Goal: Task Accomplishment & Management: Manage account settings

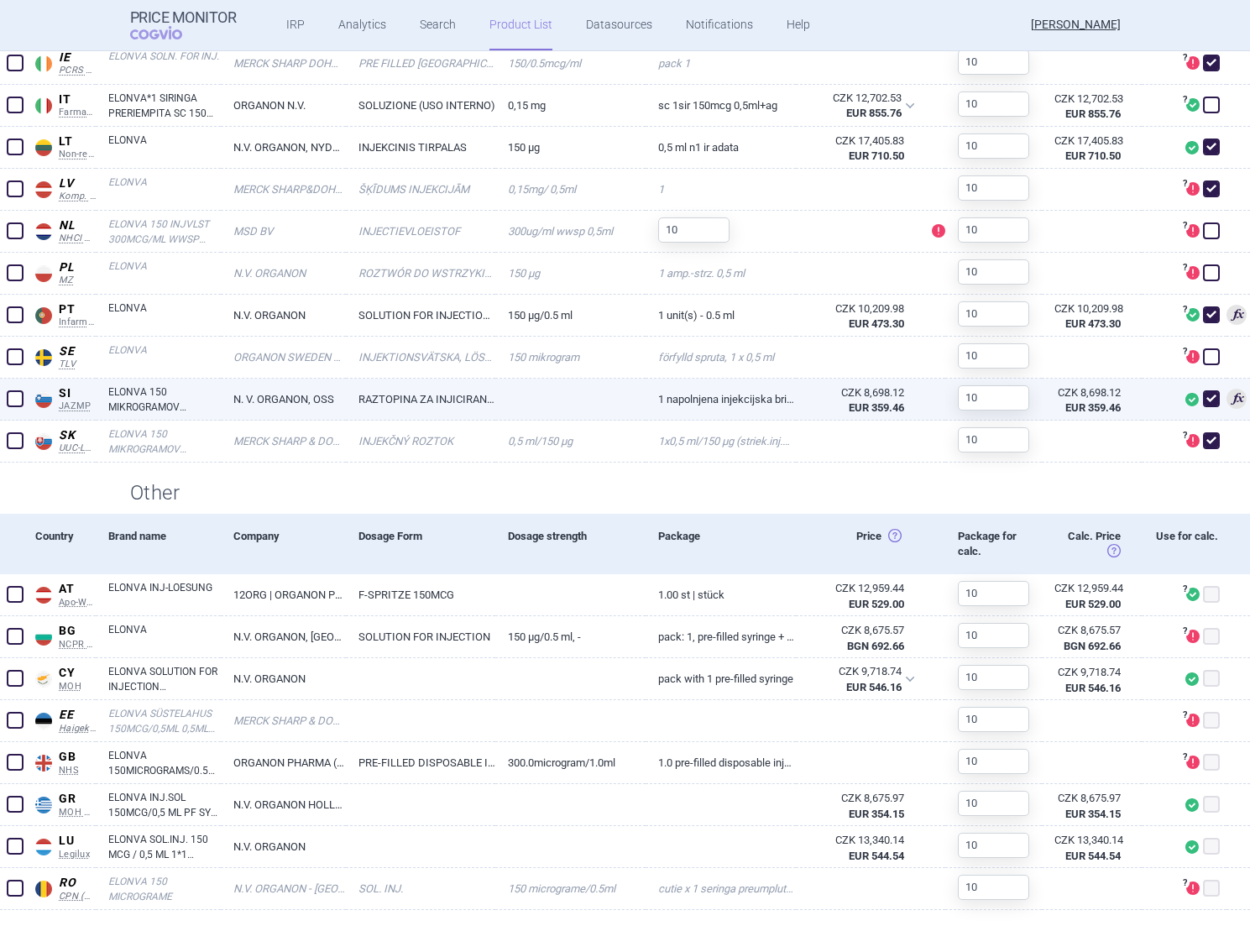
scroll to position [433, 0]
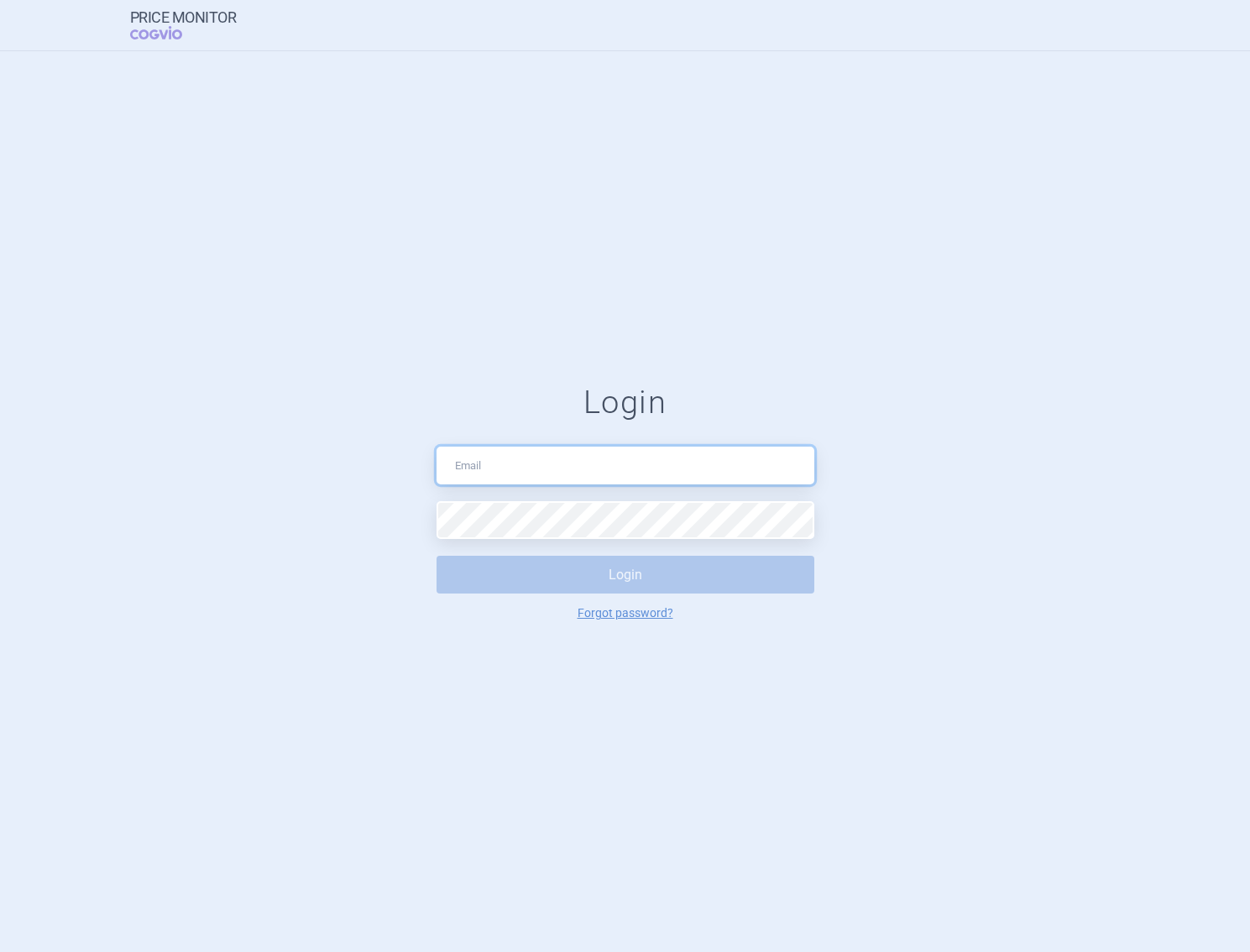
click at [555, 461] on input "text" at bounding box center [625, 465] width 378 height 37
paste input "[EMAIL_ADDRESS][PERSON_NAME][DOMAIN_NAME]"
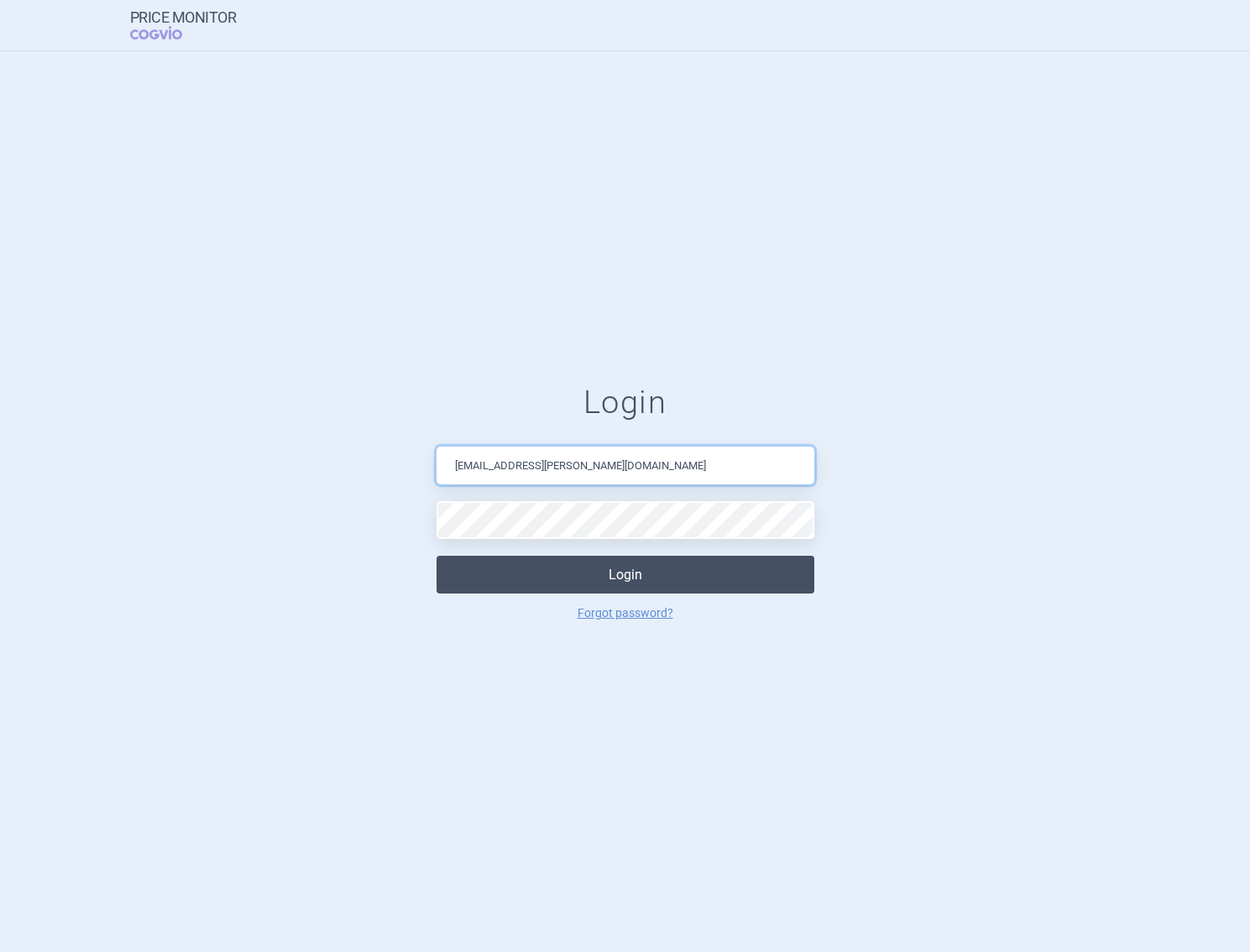
type input "[EMAIL_ADDRESS][PERSON_NAME][DOMAIN_NAME]"
click at [565, 573] on button "Login" at bounding box center [625, 574] width 378 height 37
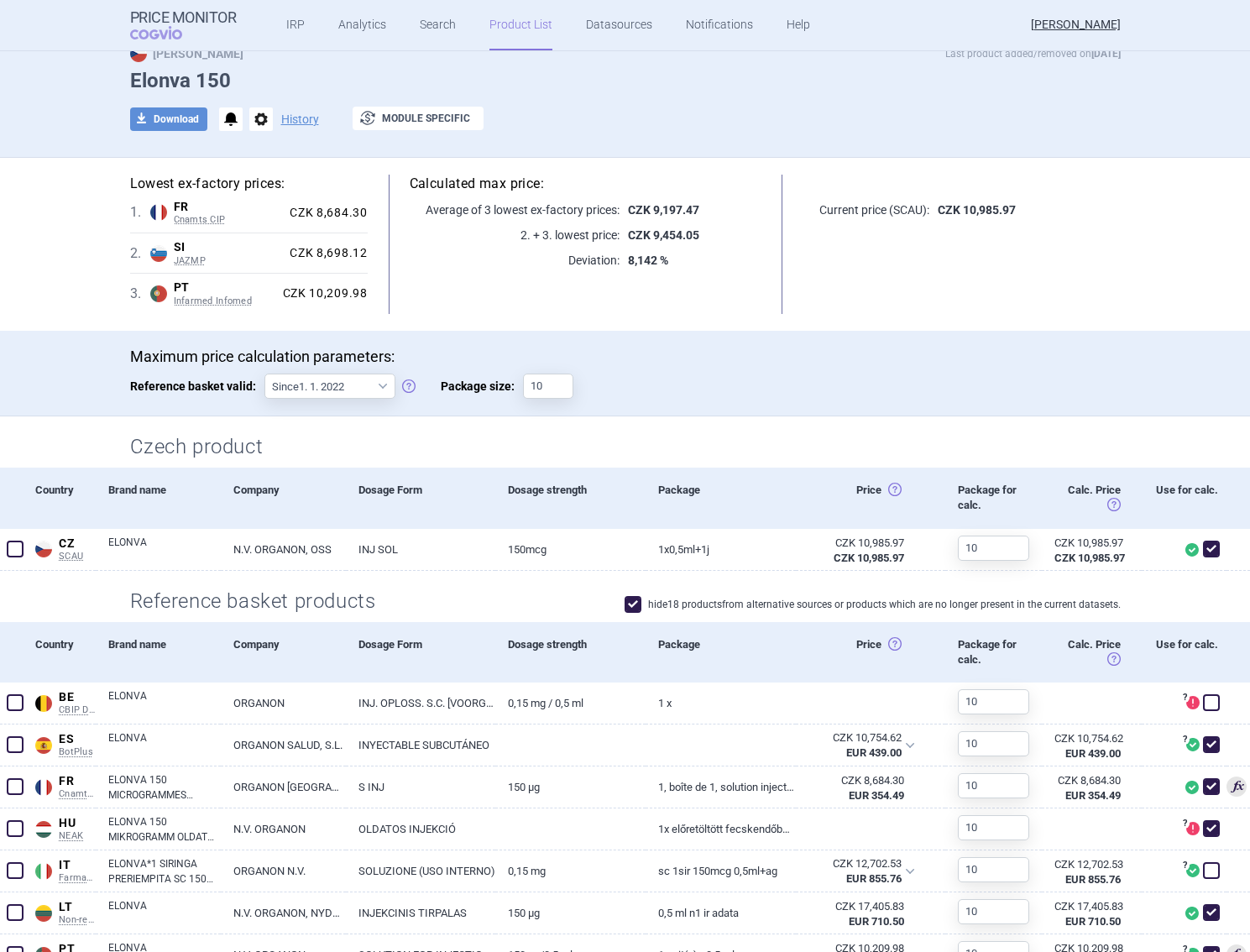
scroll to position [183, 0]
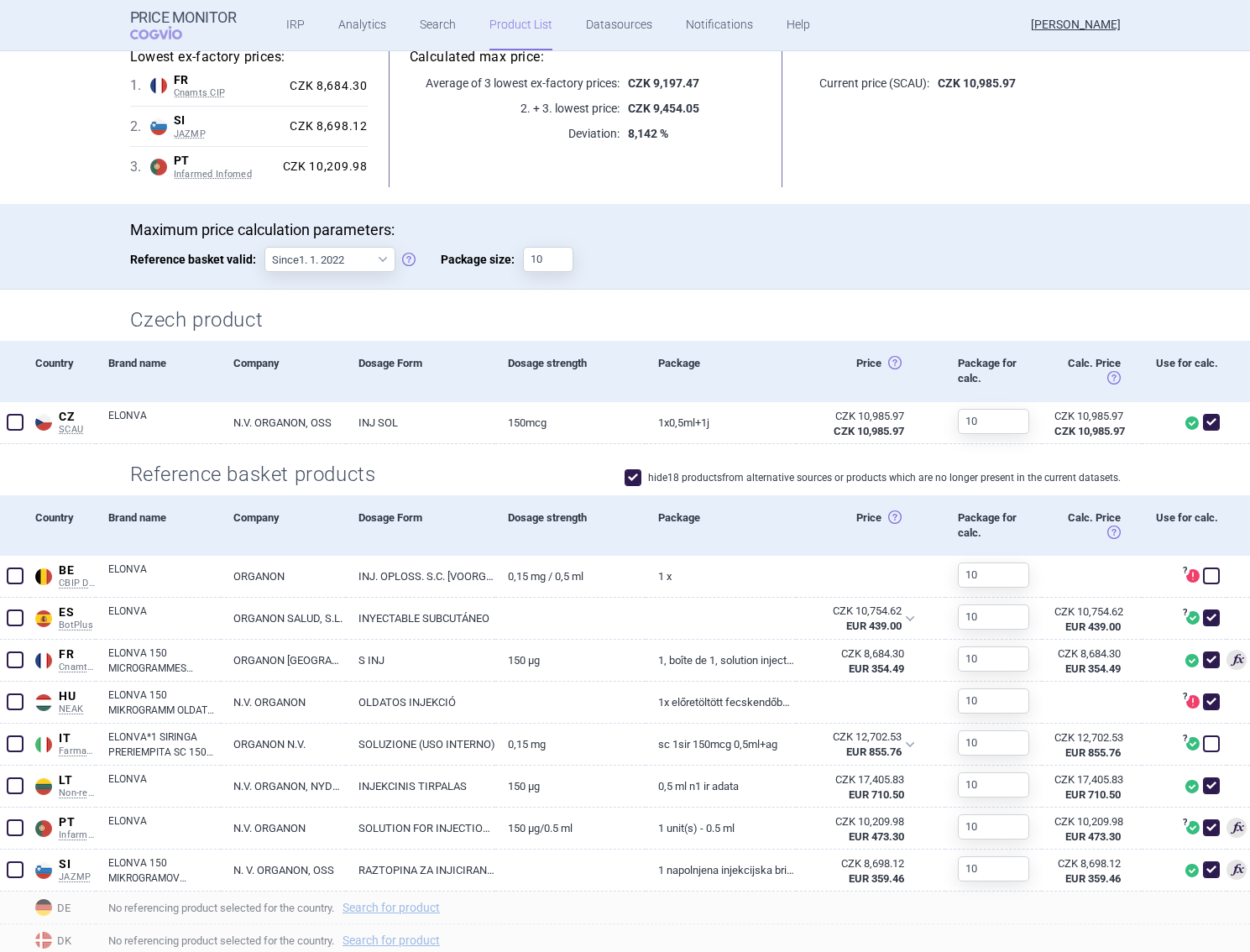
click at [710, 480] on label "hide 18 products from alternative sources or products which are no longer prese…" at bounding box center [872, 477] width 497 height 16
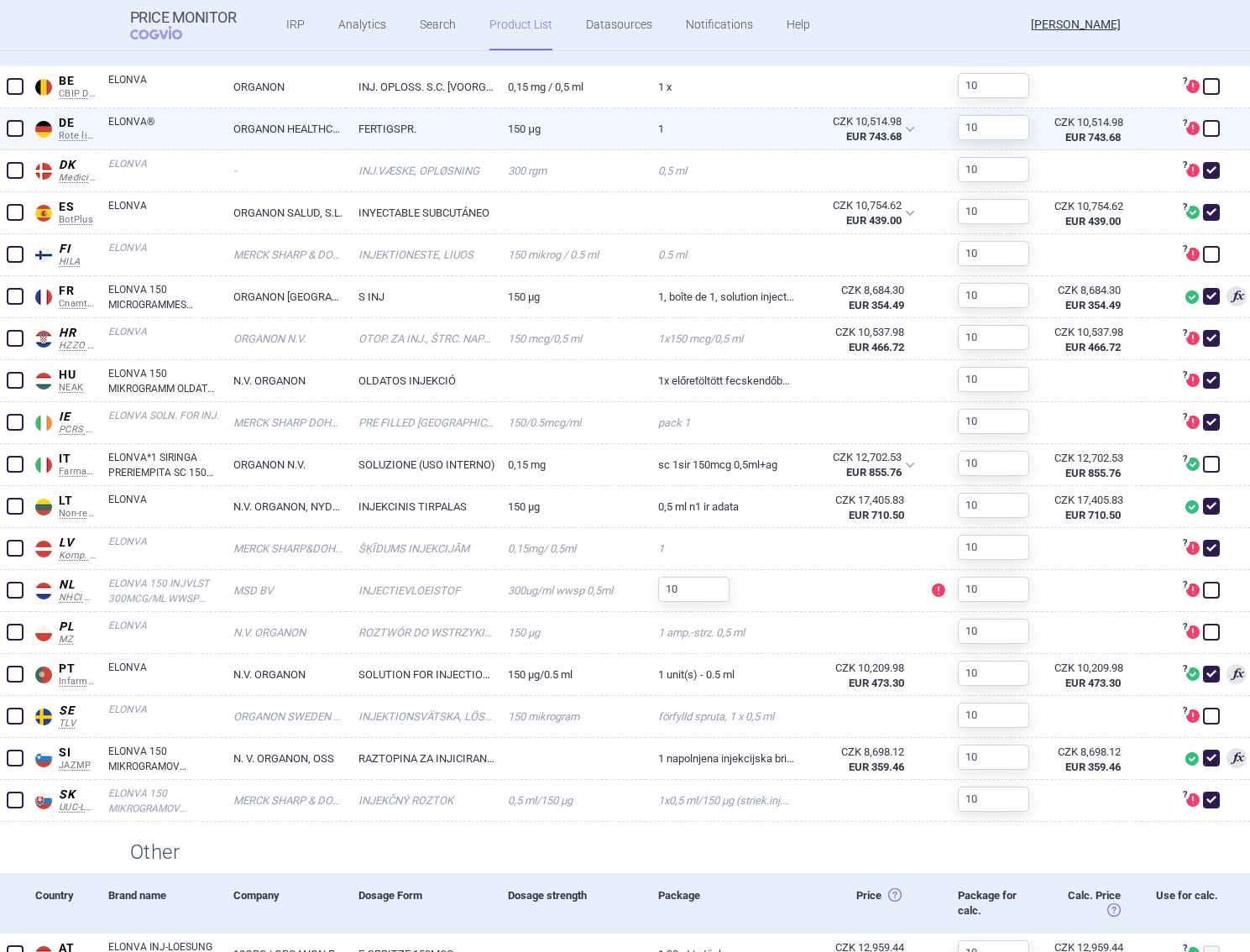
scroll to position [147, 0]
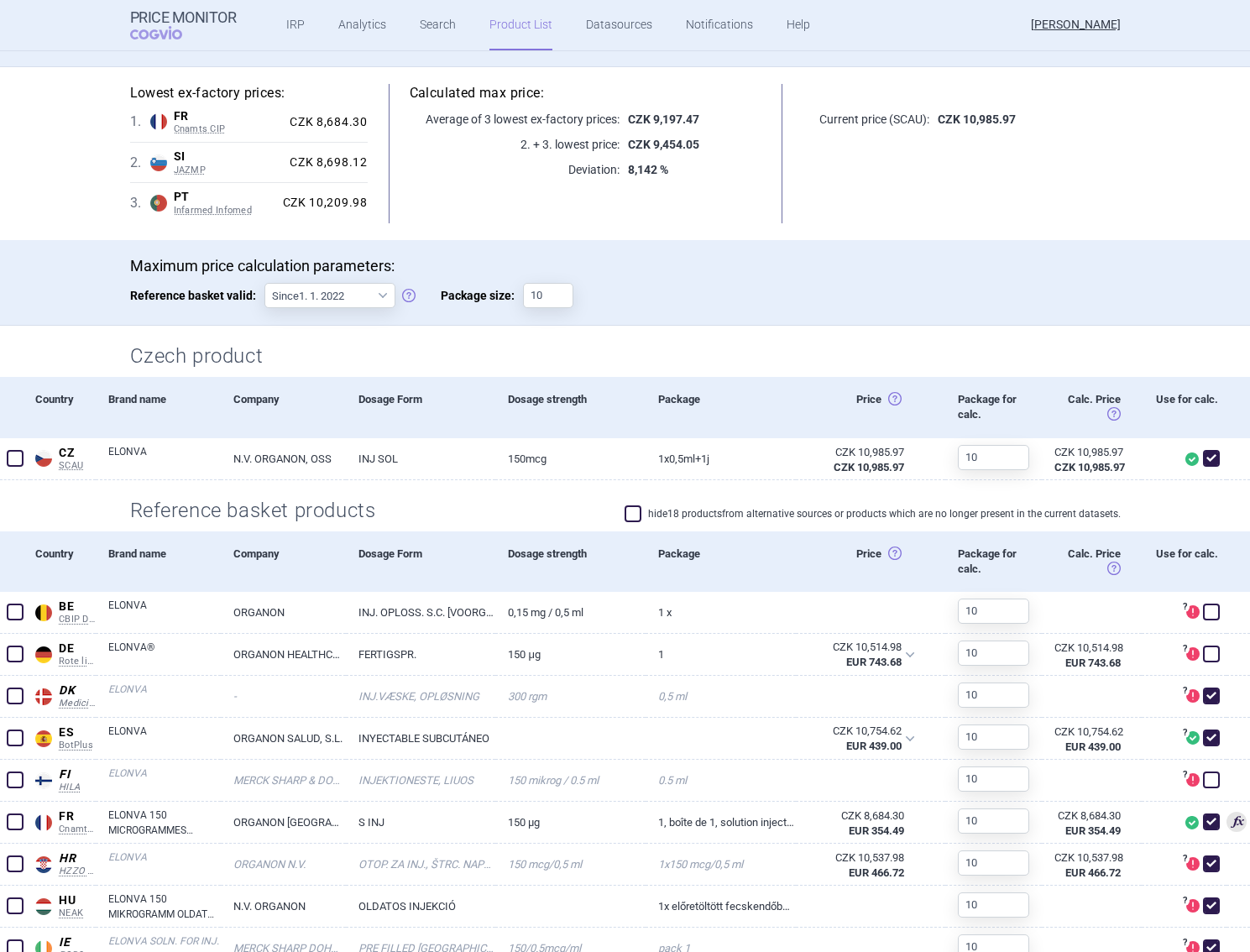
click at [668, 506] on label "hide 18 products from alternative sources or products which are no longer prese…" at bounding box center [872, 514] width 497 height 16
checkbox input "true"
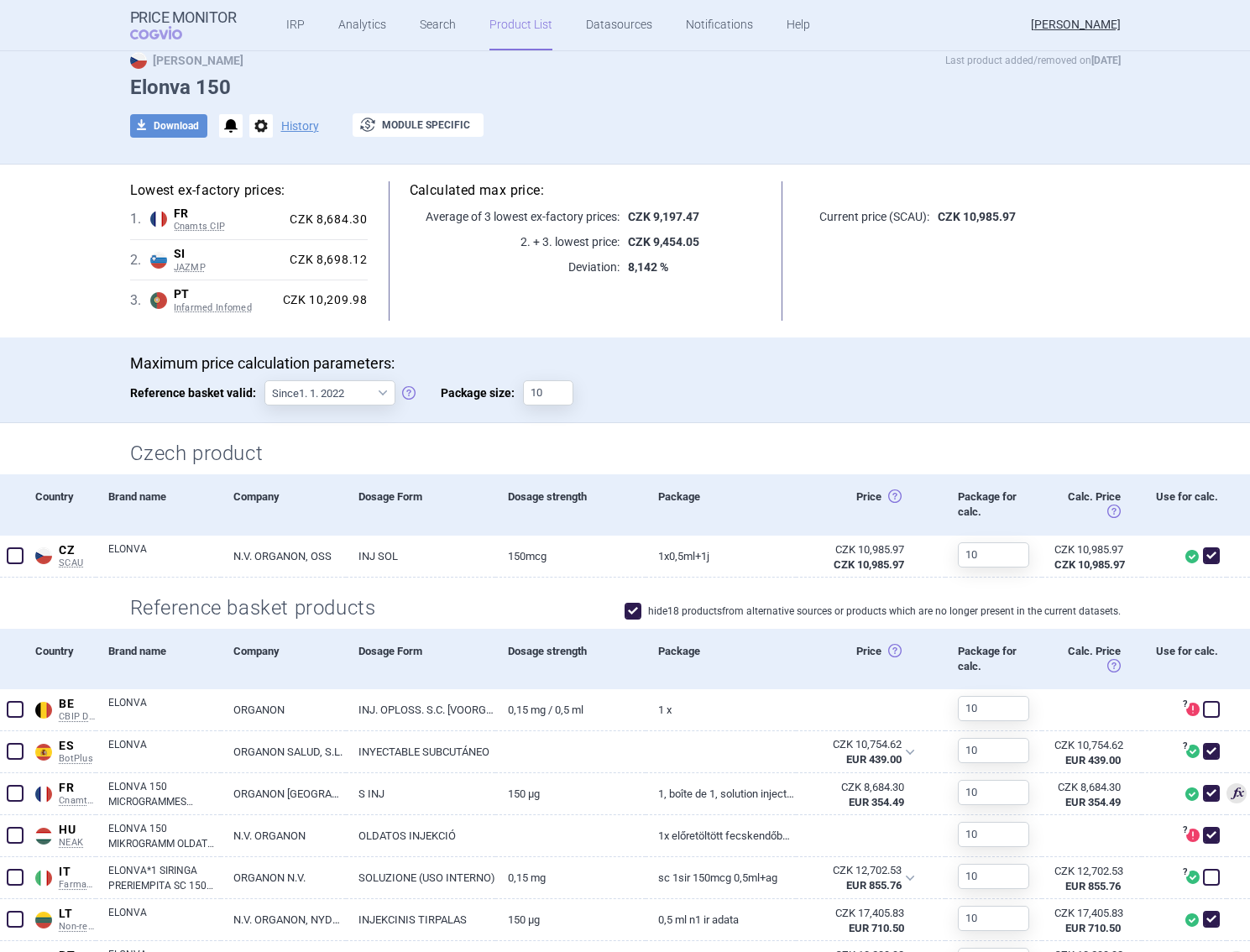
scroll to position [0, 0]
